Goal: Feedback & Contribution: Leave review/rating

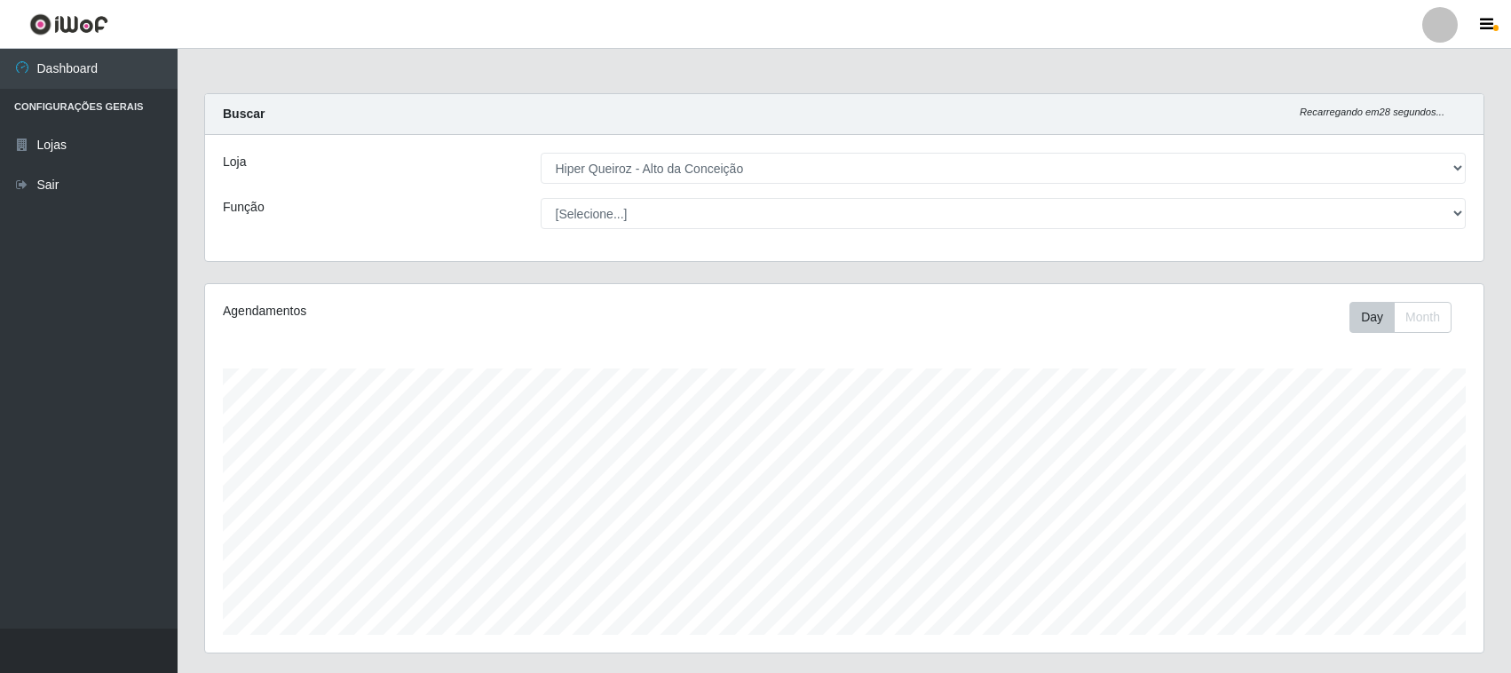
select select "515"
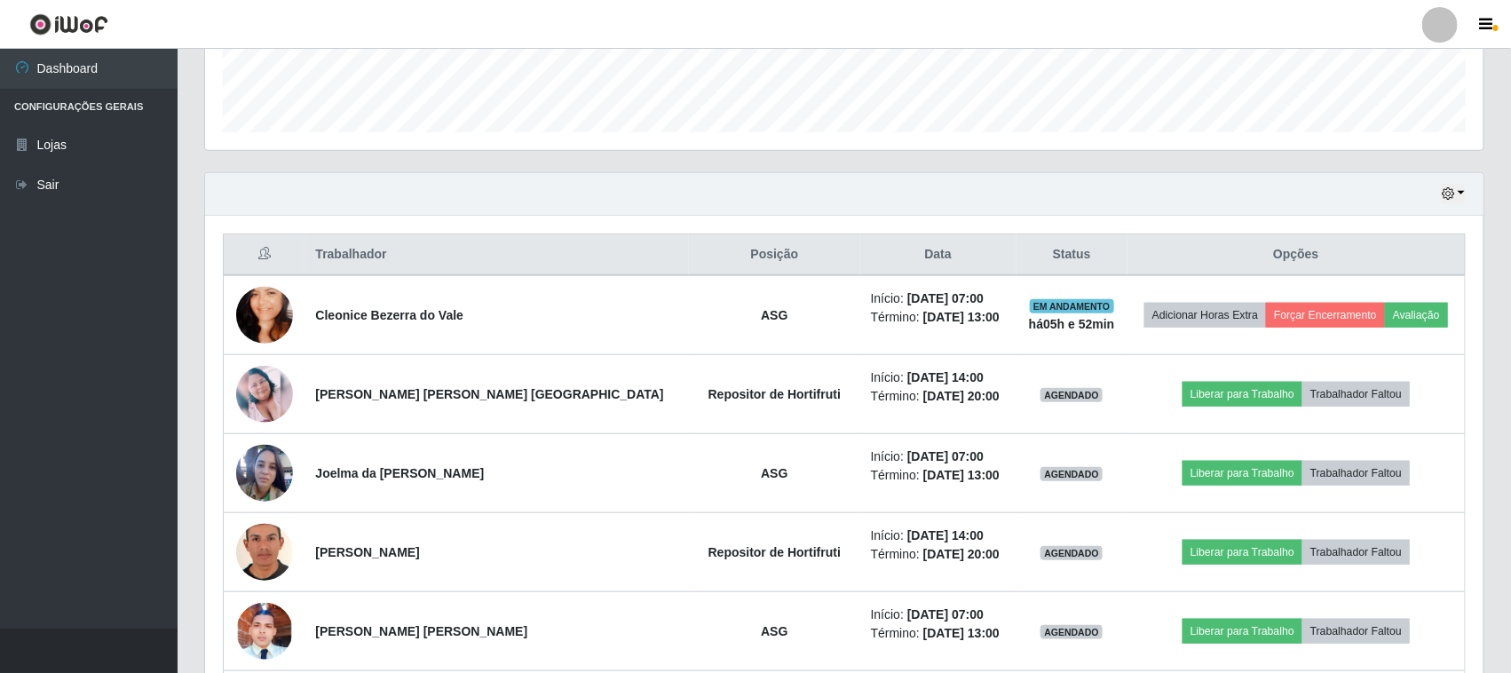
scroll to position [493, 0]
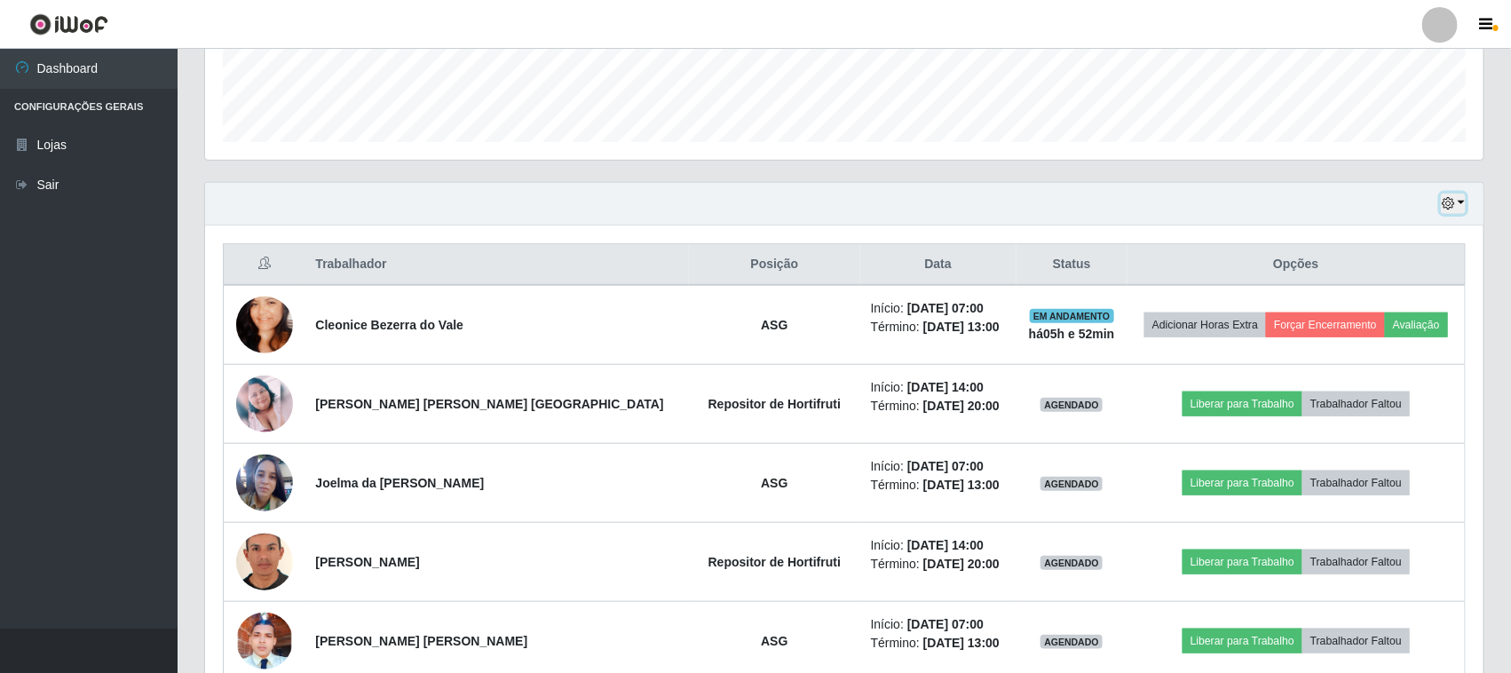
click at [1463, 209] on button "button" at bounding box center [1453, 204] width 25 height 20
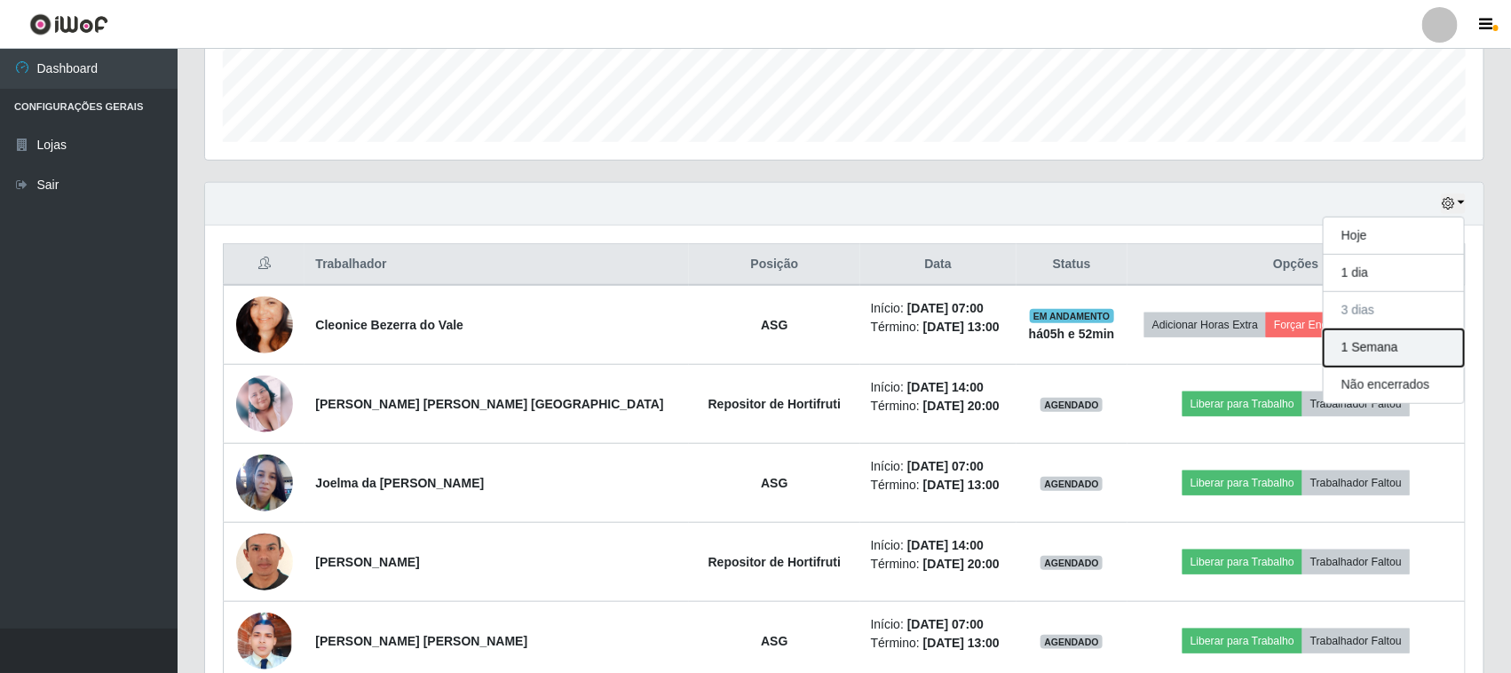
click at [1400, 342] on button "1 Semana" at bounding box center [1394, 347] width 140 height 37
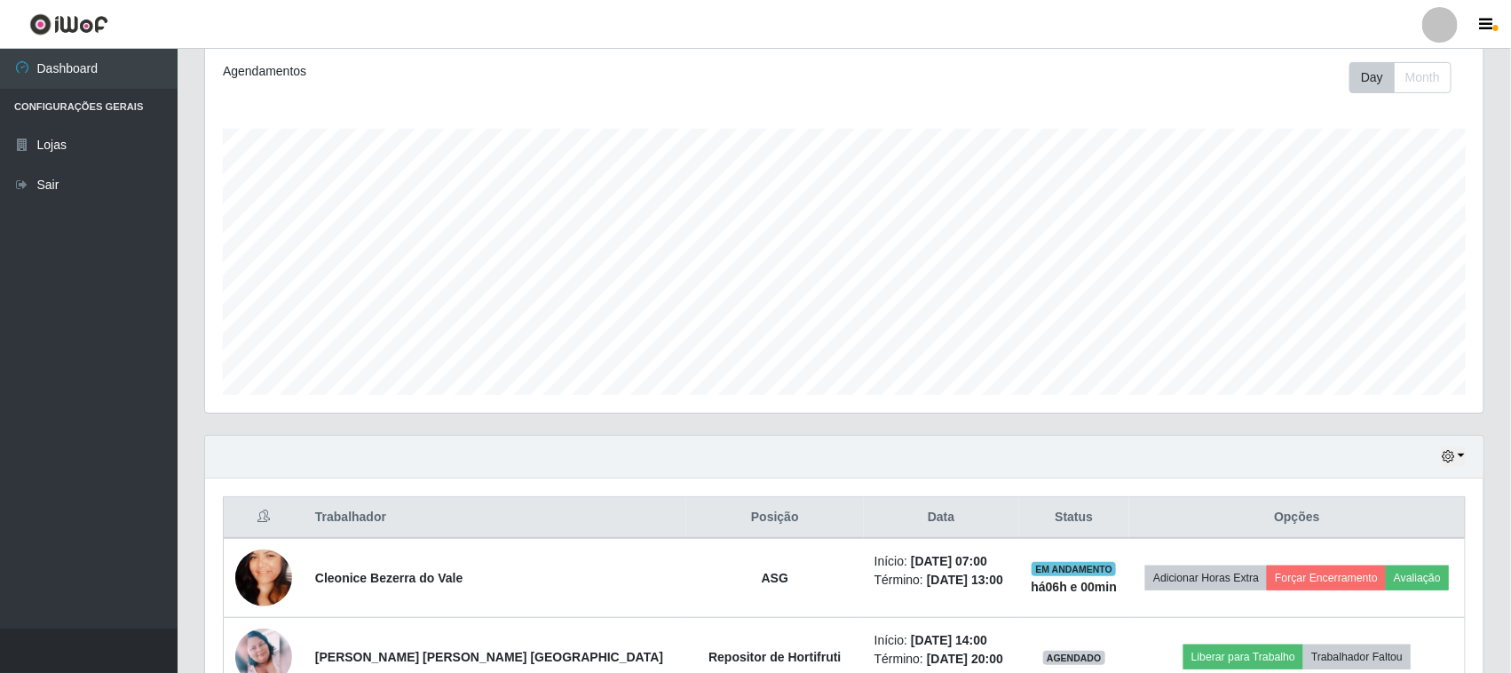
scroll to position [238, 0]
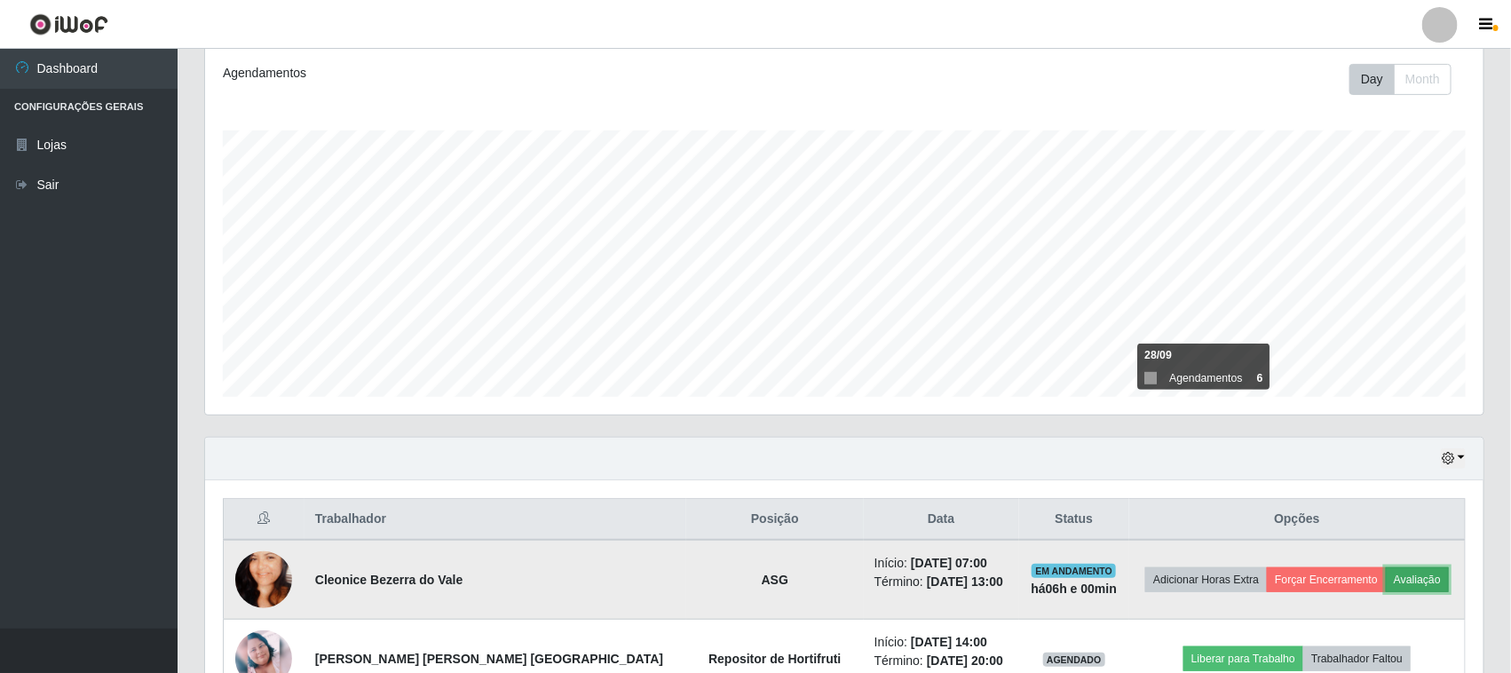
click at [1416, 583] on button "Avaliação" at bounding box center [1417, 579] width 63 height 25
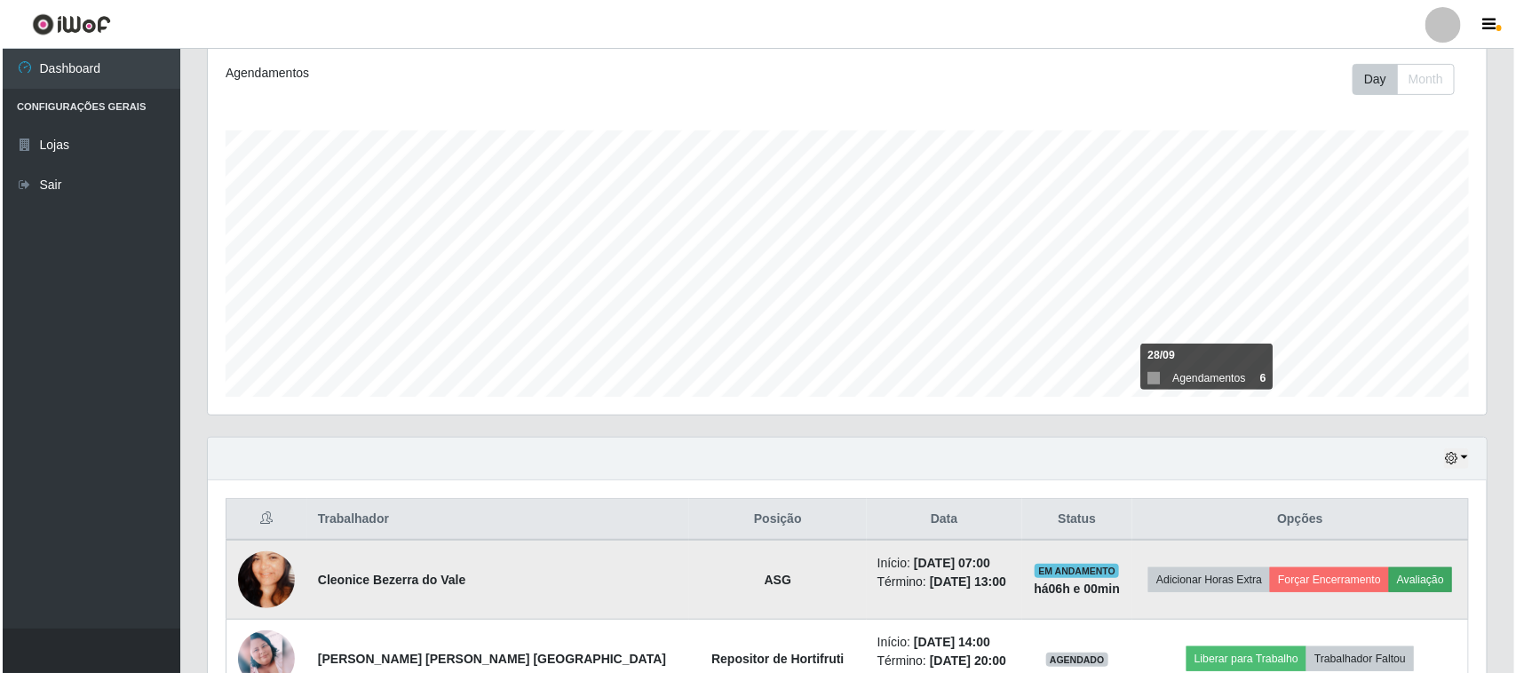
scroll to position [369, 1266]
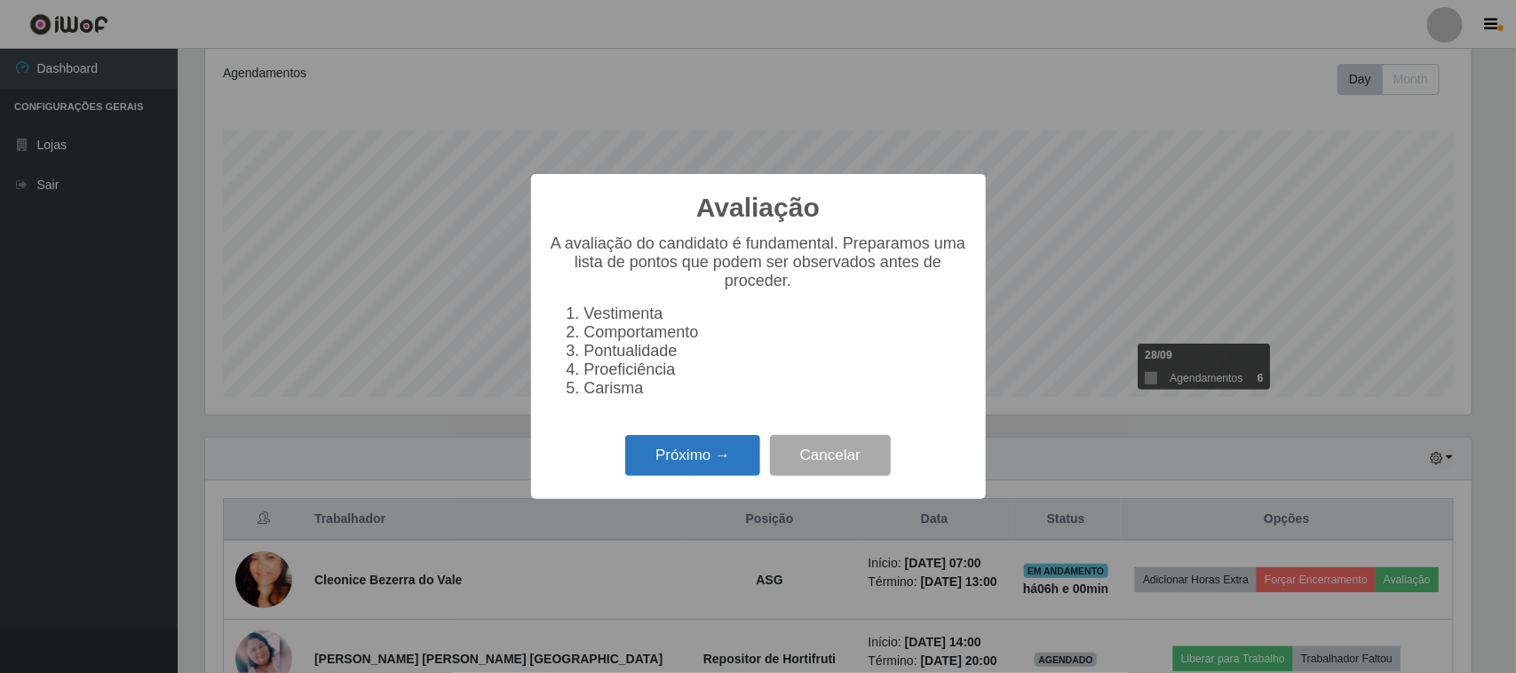
click at [682, 457] on button "Próximo →" at bounding box center [692, 456] width 135 height 42
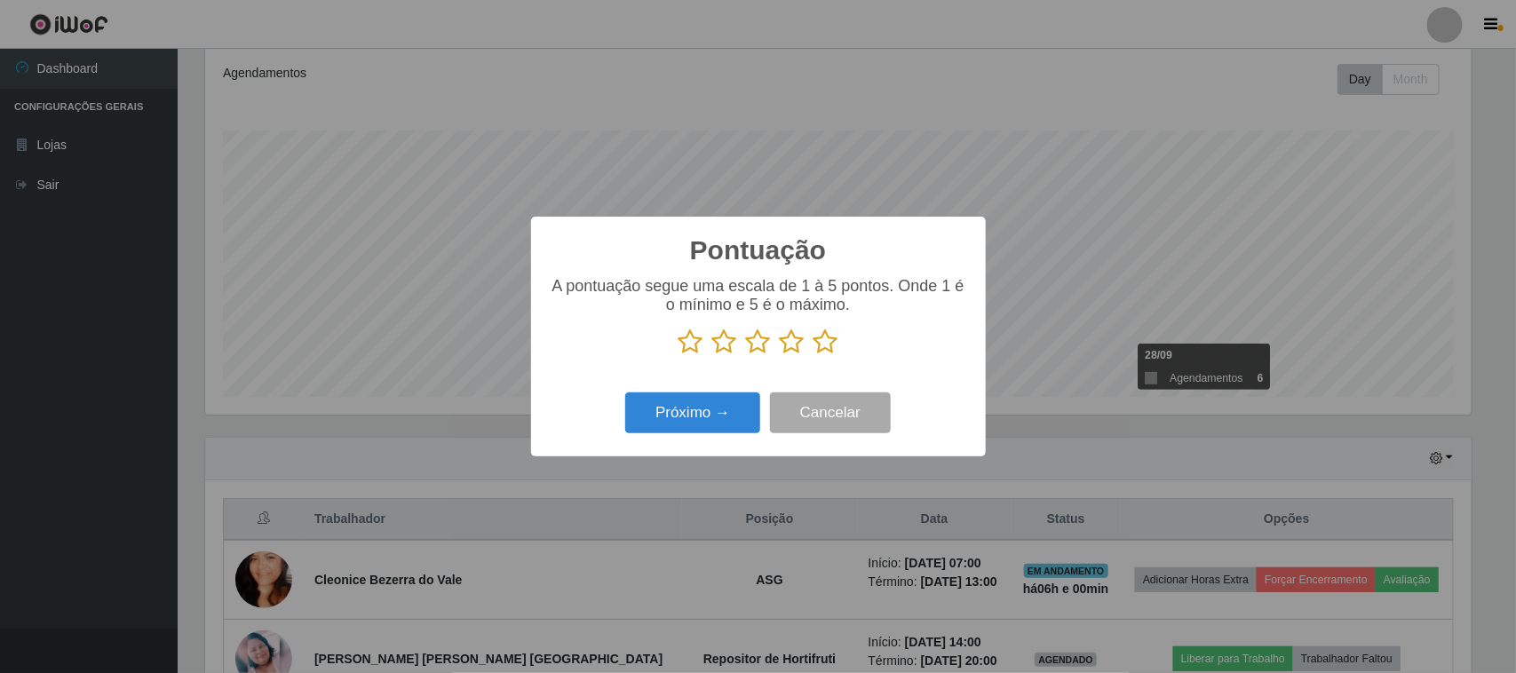
click at [830, 353] on icon at bounding box center [825, 342] width 25 height 27
click at [813, 355] on input "radio" at bounding box center [813, 355] width 0 height 0
click at [725, 414] on button "Próximo →" at bounding box center [692, 414] width 135 height 42
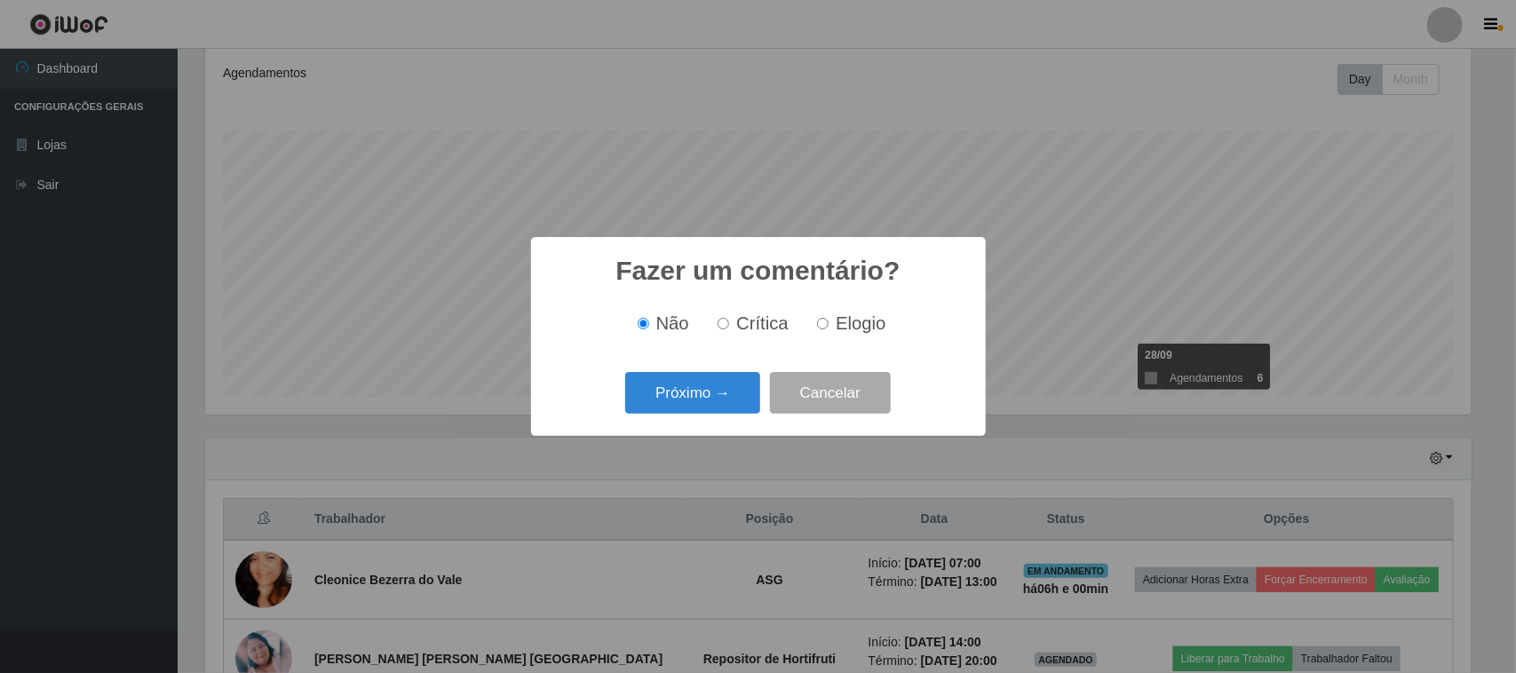
click at [822, 327] on input "Elogio" at bounding box center [823, 324] width 12 height 12
radio input "true"
click at [672, 409] on button "Próximo →" at bounding box center [692, 393] width 135 height 42
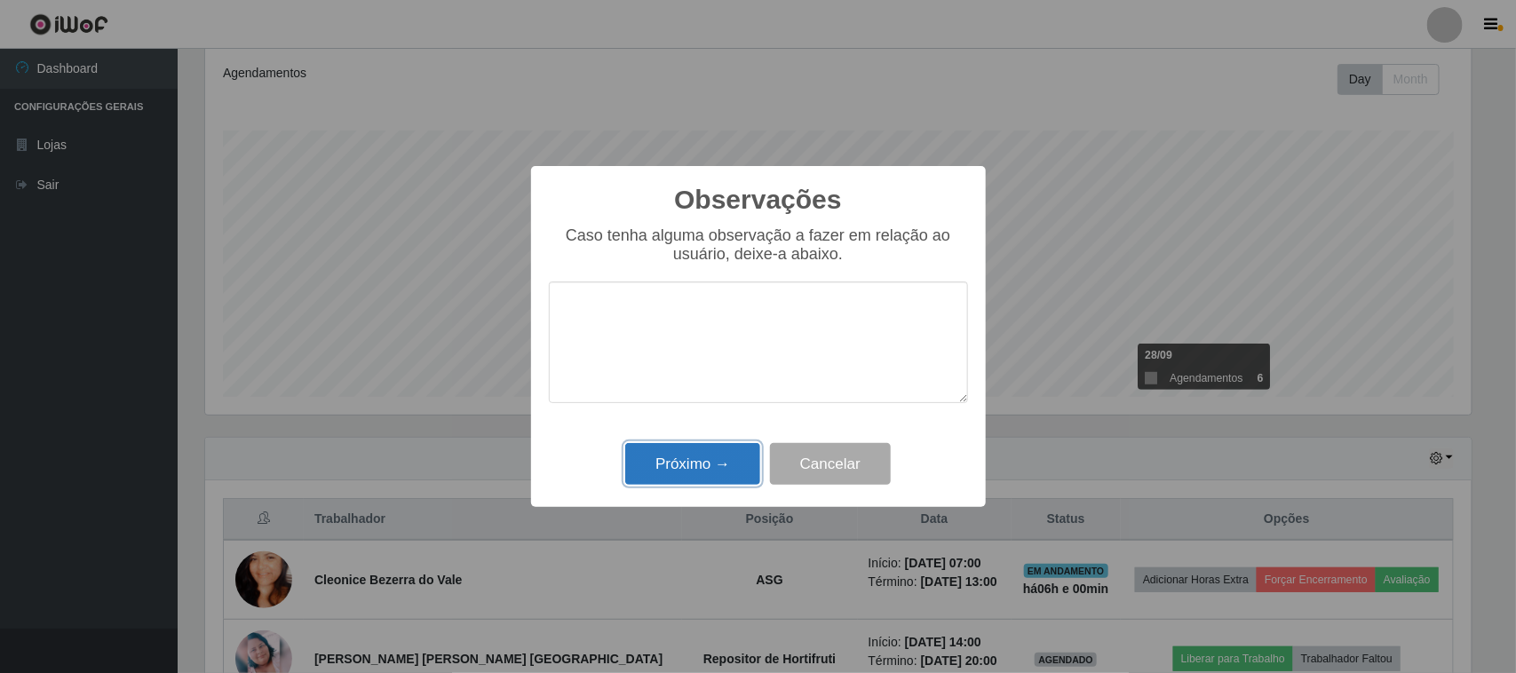
click at [684, 467] on button "Próximo →" at bounding box center [692, 464] width 135 height 42
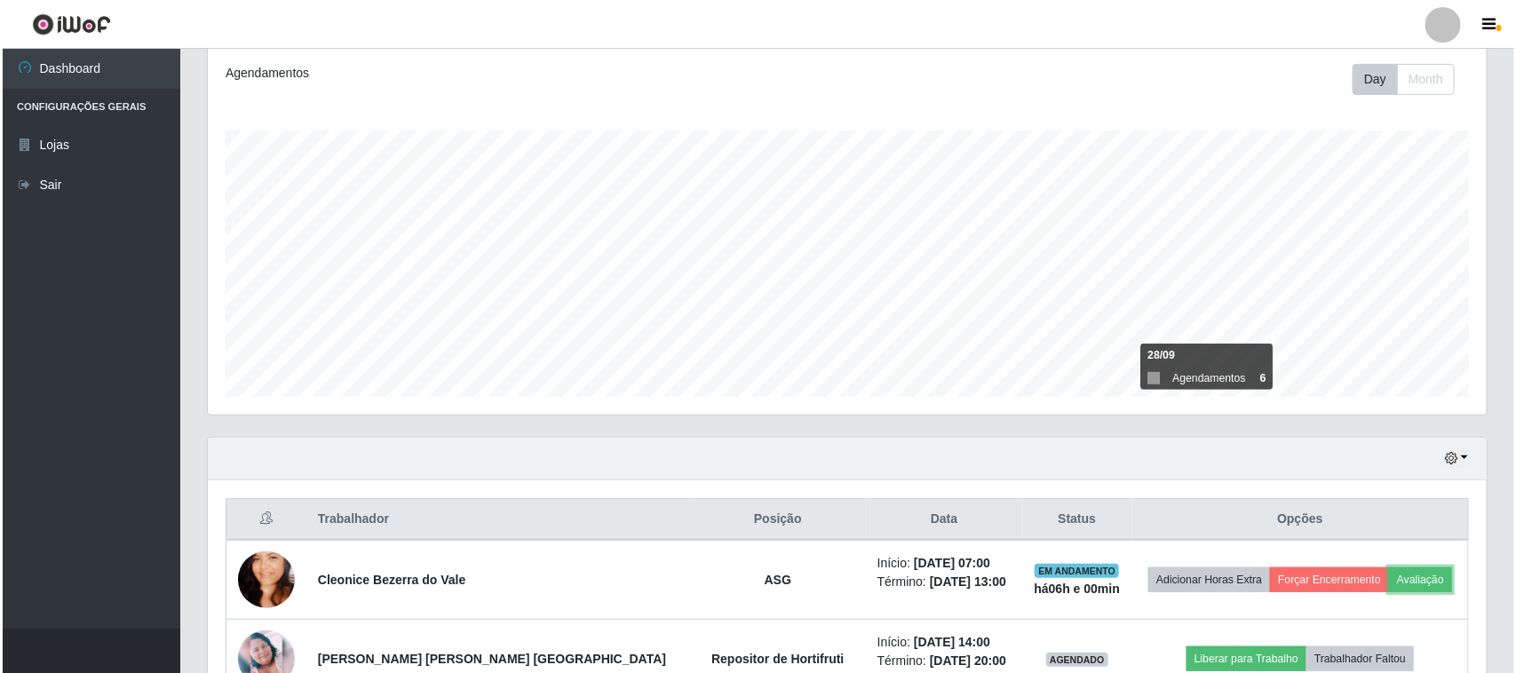
scroll to position [349, 0]
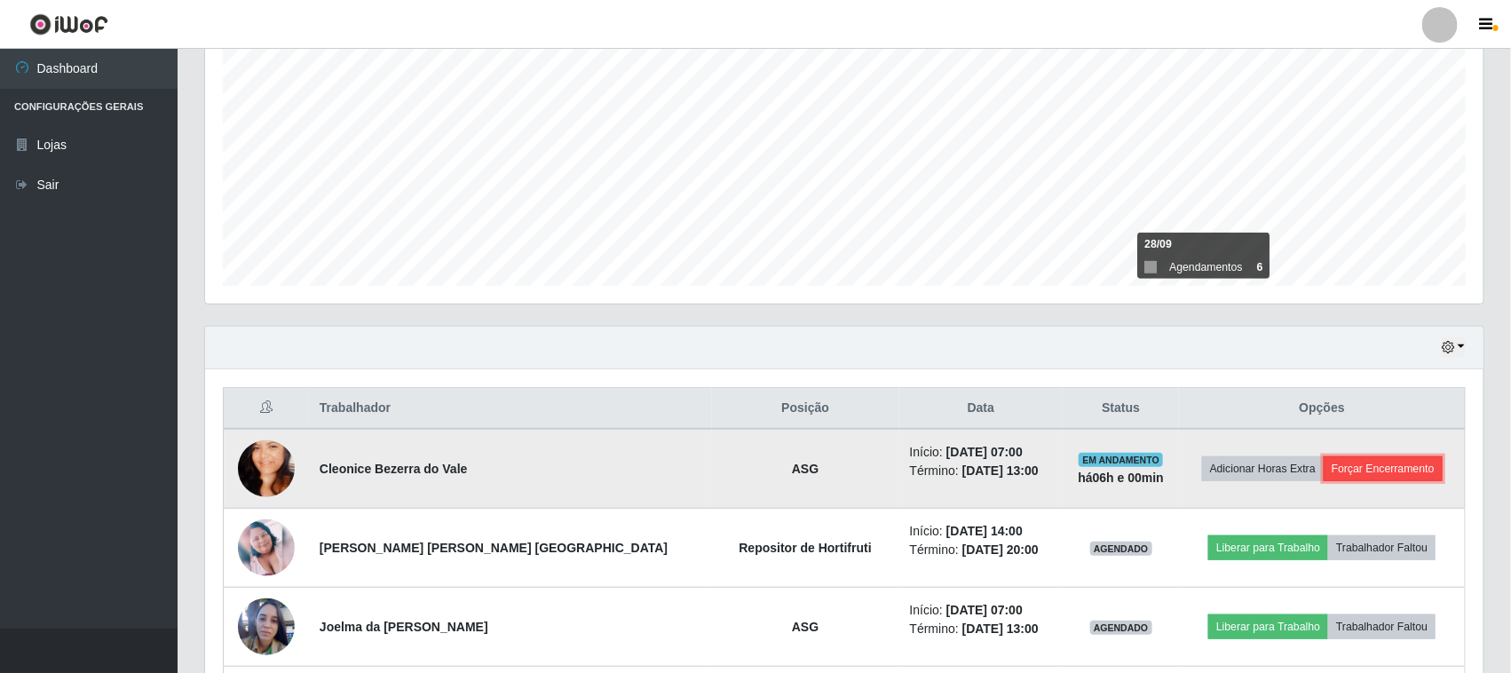
click at [1357, 459] on button "Forçar Encerramento" at bounding box center [1383, 468] width 119 height 25
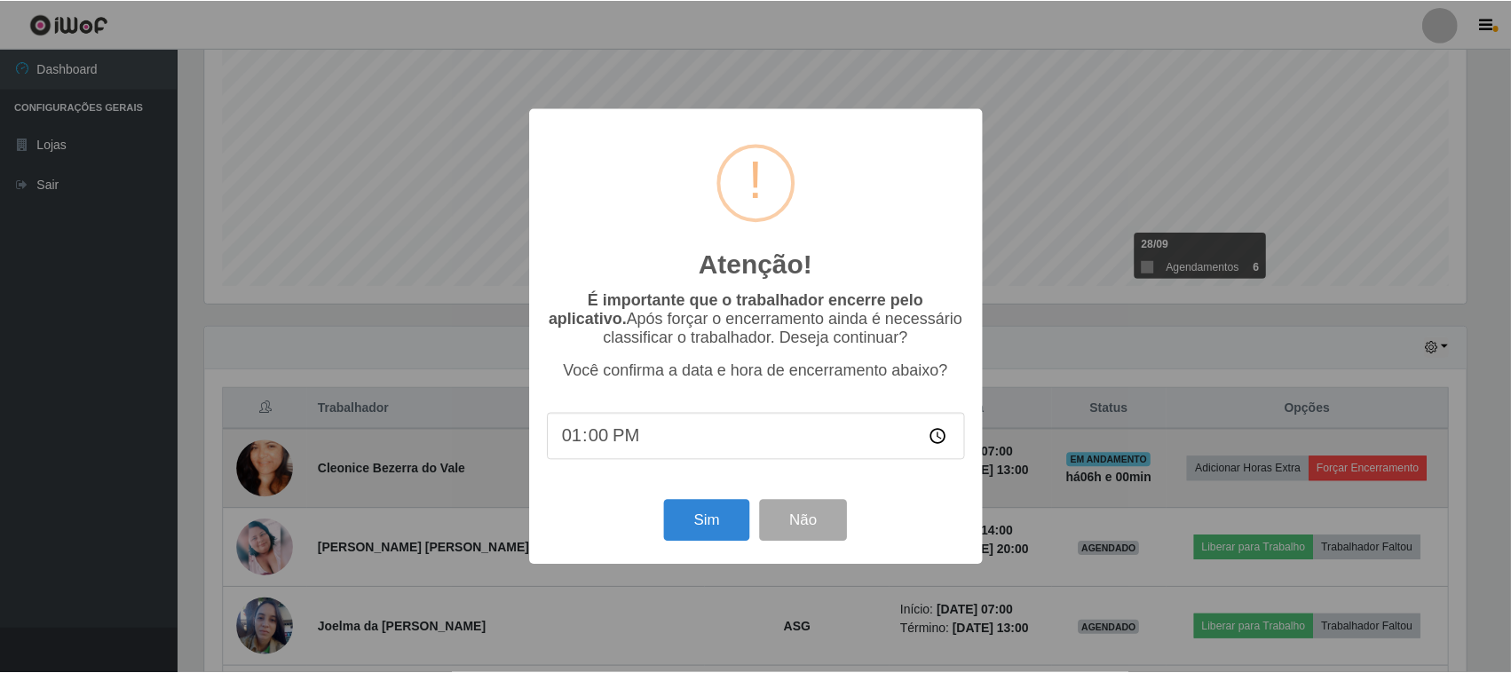
scroll to position [369, 1266]
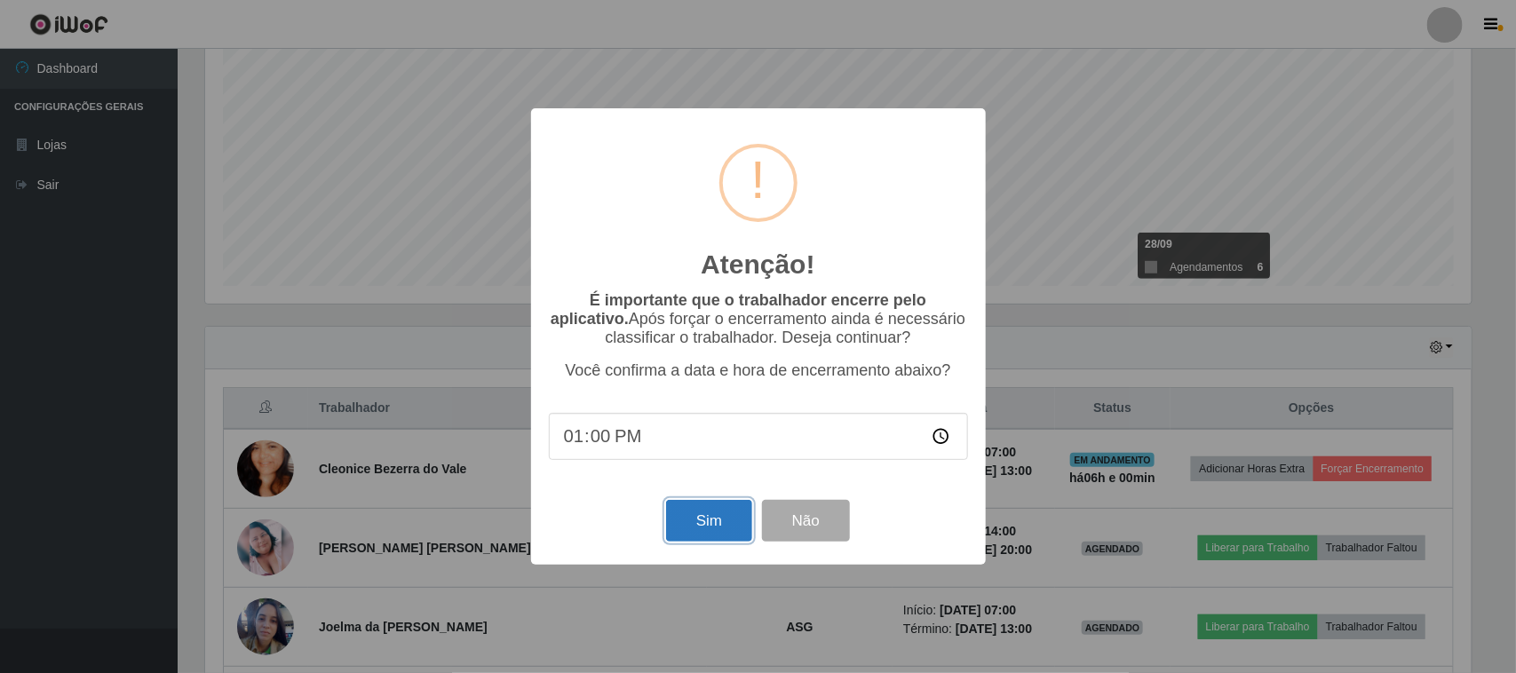
click at [716, 525] on button "Sim" at bounding box center [709, 521] width 86 height 42
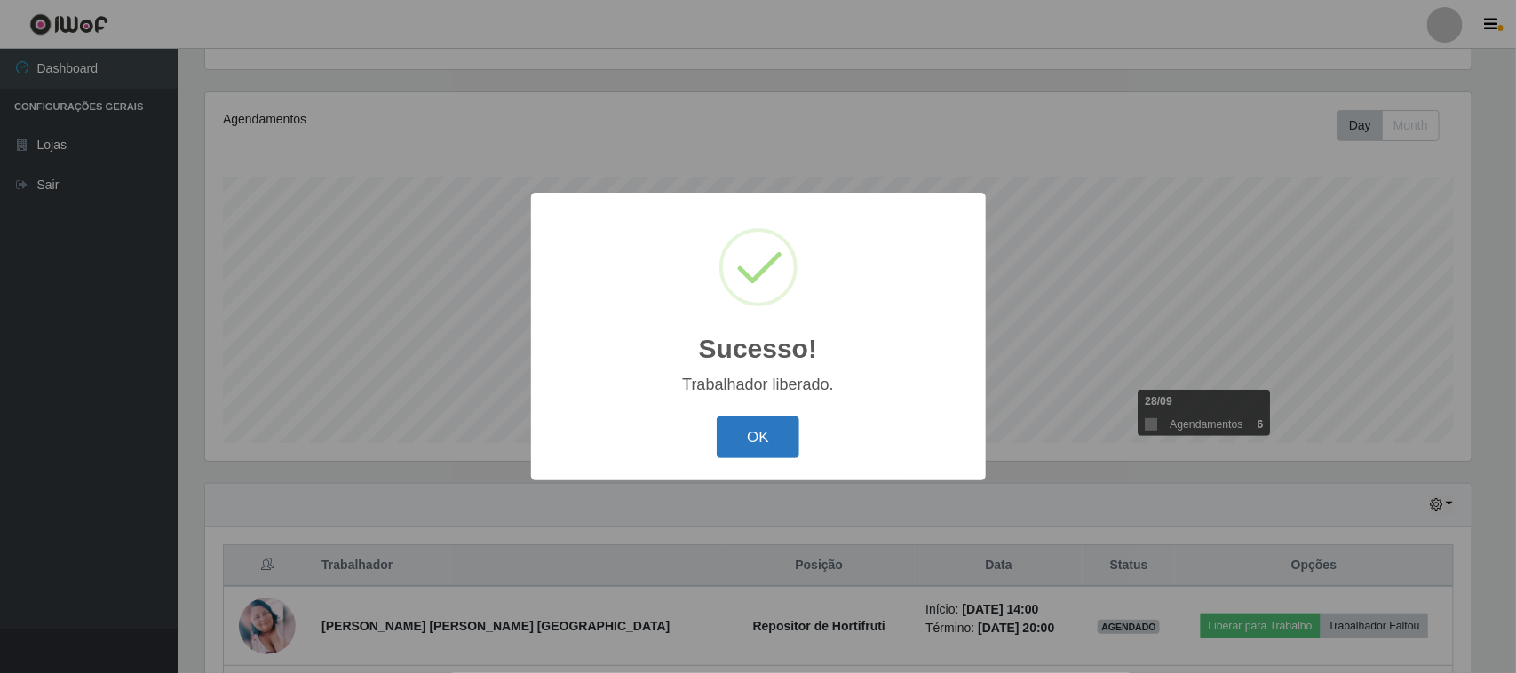
click at [751, 444] on button "OK" at bounding box center [758, 437] width 83 height 42
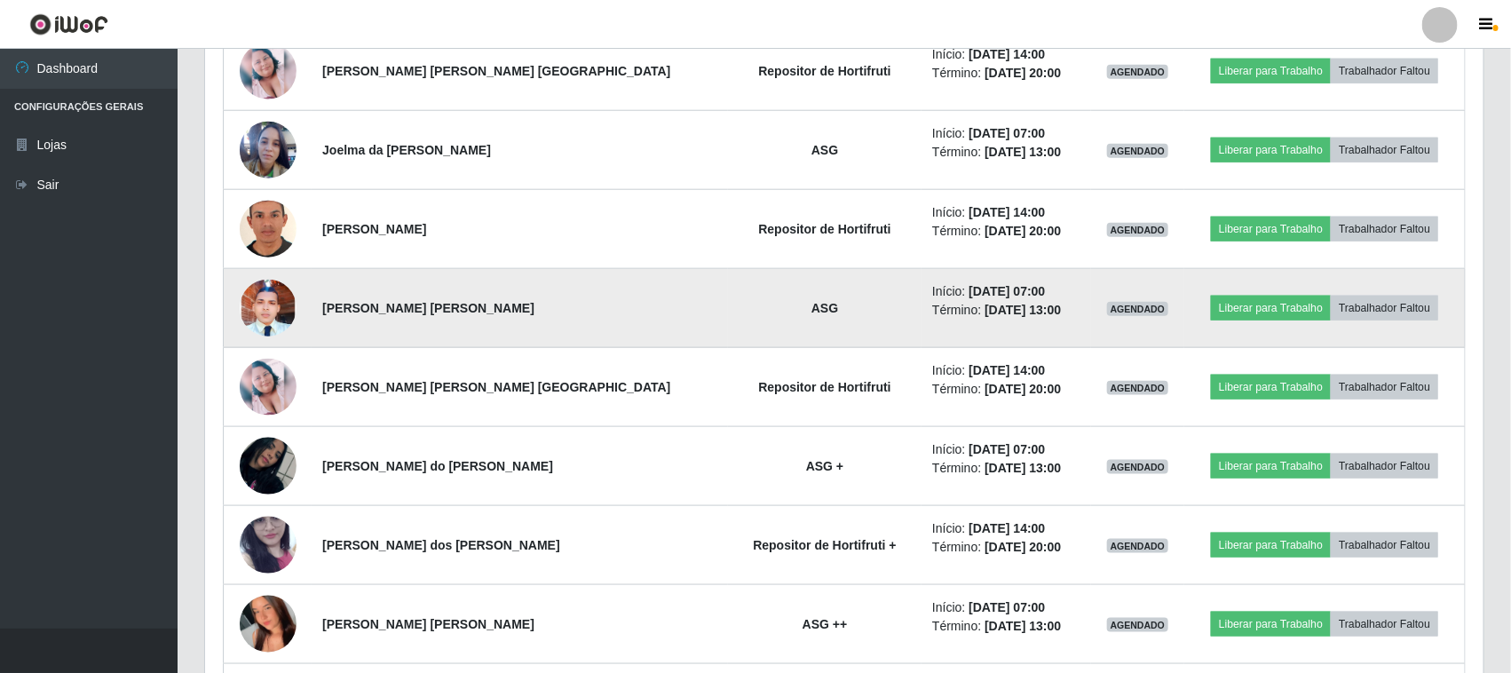
scroll to position [636, 0]
